Goal: Transaction & Acquisition: Purchase product/service

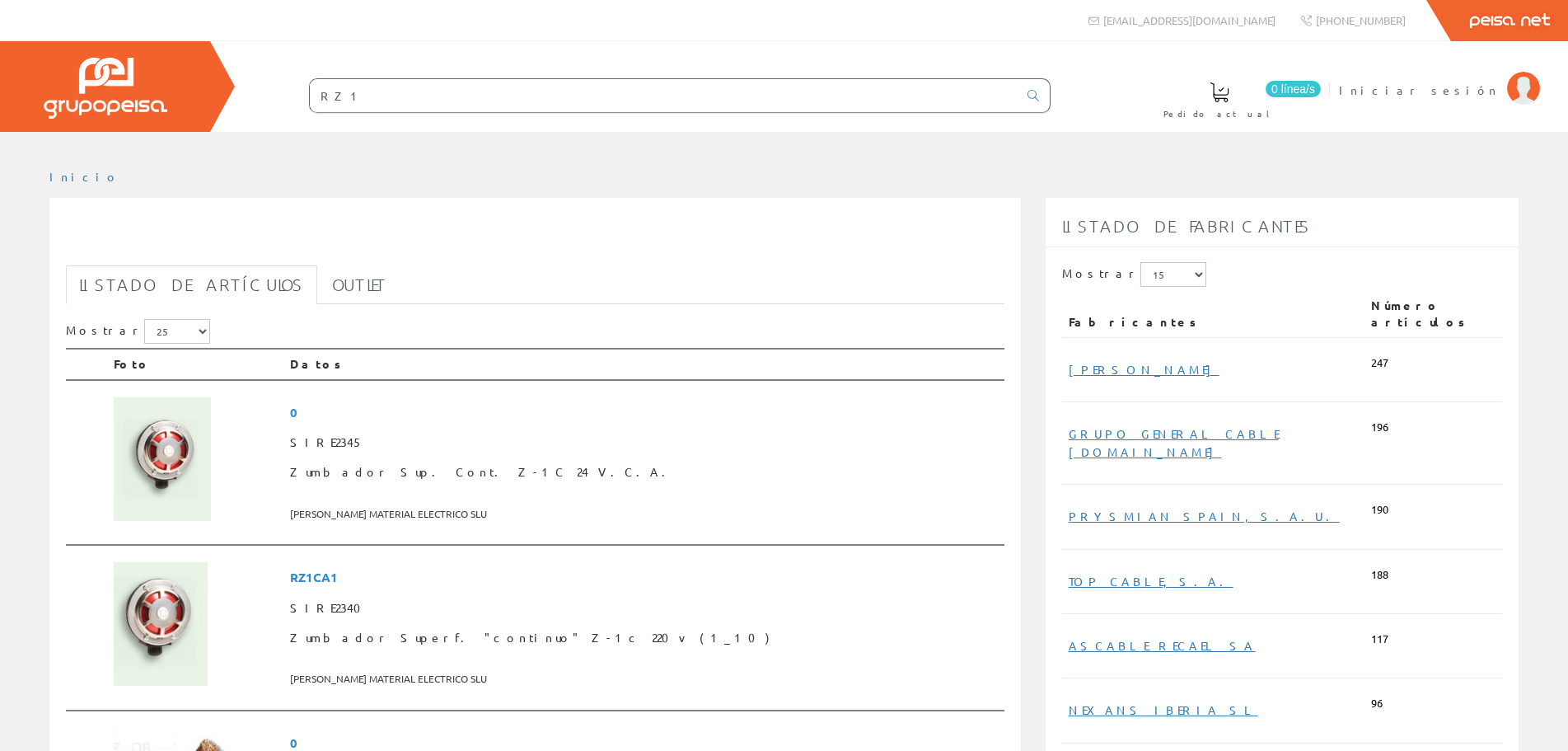
drag, startPoint x: 376, startPoint y: 90, endPoint x: 343, endPoint y: 110, distance: 38.6
click at [372, 96] on input "RZ1" at bounding box center [663, 96] width 708 height 33
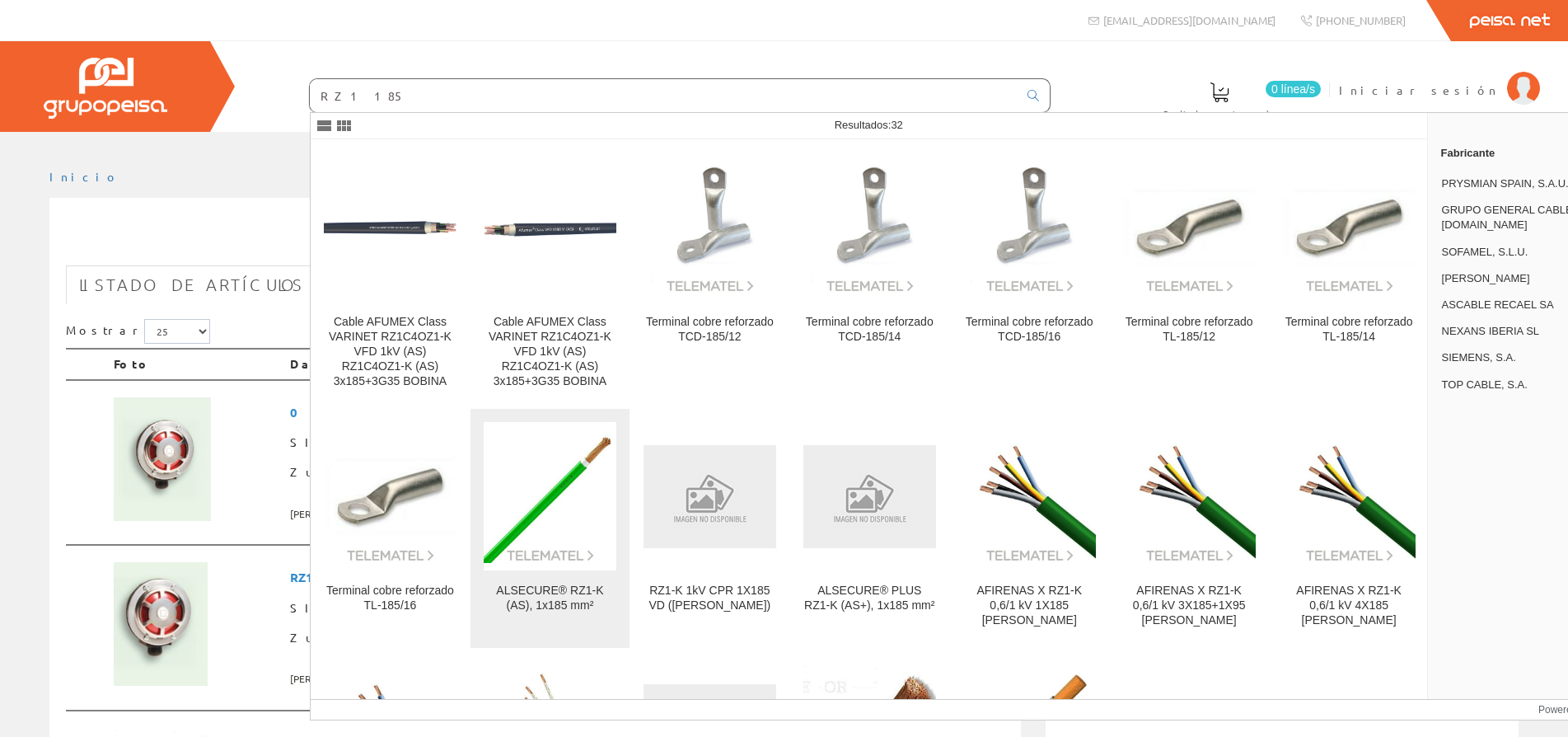
type input "RZ1 185"
click at [557, 479] on img at bounding box center [550, 497] width 133 height 133
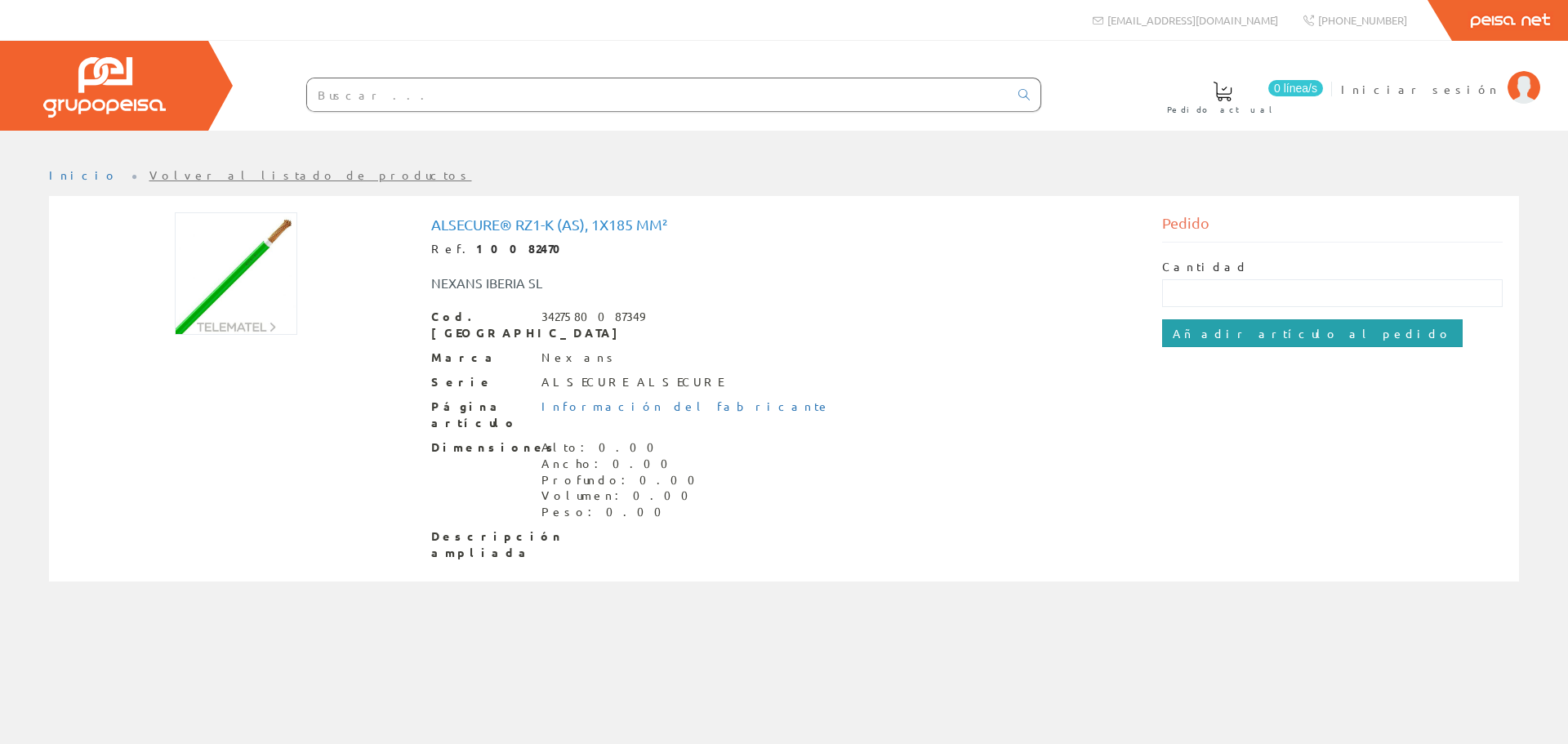
click at [1235, 335] on input "Añadir artículo al pedido" at bounding box center [1312, 334] width 301 height 28
